Goal: Check status: Check status

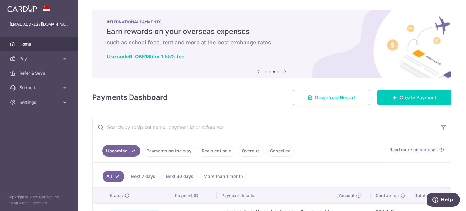
click at [178, 154] on link "Payments on the way" at bounding box center [169, 151] width 53 height 12
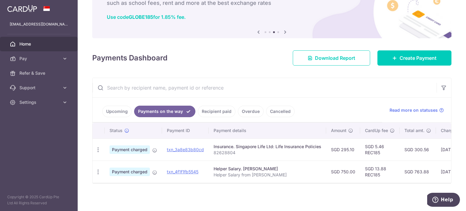
scroll to position [43, 0]
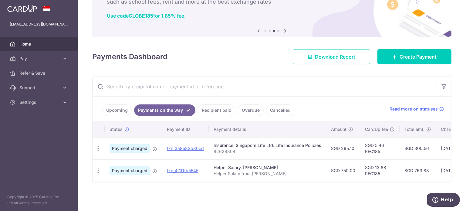
click at [171, 108] on link "Payments on the way" at bounding box center [164, 110] width 61 height 12
click at [132, 104] on li "Payments on the way" at bounding box center [164, 110] width 64 height 12
click at [116, 106] on link "Upcoming" at bounding box center [116, 110] width 29 height 12
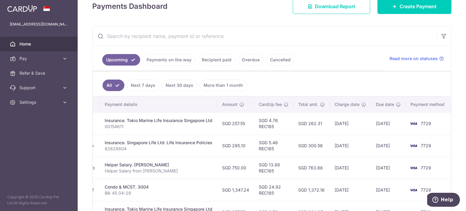
scroll to position [0, 118]
drag, startPoint x: 297, startPoint y: 156, endPoint x: 381, endPoint y: 159, distance: 84.1
click at [389, 159] on tr "Update payment Cancel payment Scheduled for charge txn_cf9d602038b Helper Salar…" at bounding box center [213, 168] width 476 height 22
click at [261, 151] on td "SGD 5.46 REC185" at bounding box center [272, 145] width 39 height 22
click at [258, 150] on td "SGD 5.46 REC185" at bounding box center [272, 145] width 39 height 22
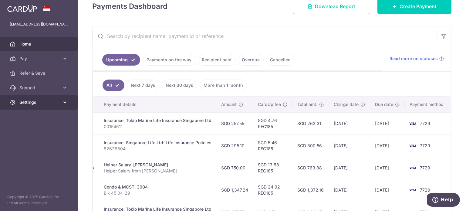
click at [39, 96] on link "Settings" at bounding box center [39, 102] width 78 height 15
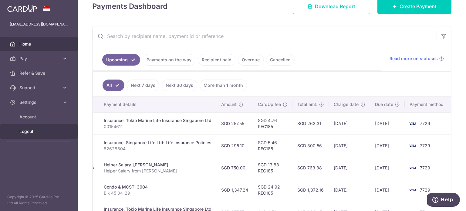
click at [37, 131] on span "Logout" at bounding box center [39, 131] width 40 height 6
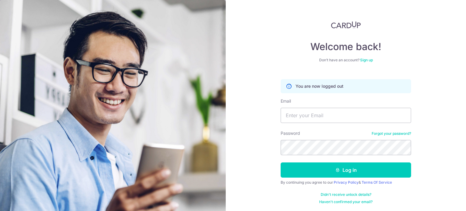
click at [297, 120] on input "Email" at bounding box center [346, 115] width 130 height 15
type input "duchessrealestate@gmail.com"
click at [281, 162] on button "Log in" at bounding box center [346, 169] width 130 height 15
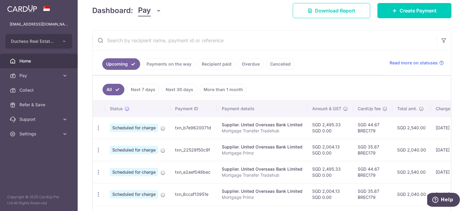
scroll to position [91, 0]
